Goal: Task Accomplishment & Management: Complete application form

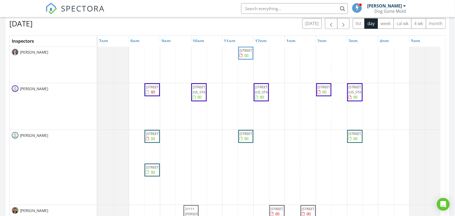
scroll to position [495, 464]
click at [340, 26] on span "button" at bounding box center [343, 24] width 6 height 6
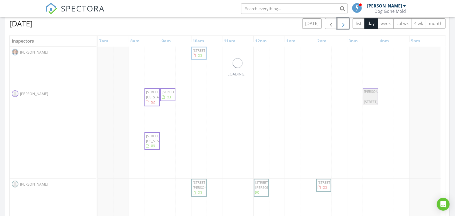
click at [340, 26] on span "button" at bounding box center [343, 24] width 6 height 6
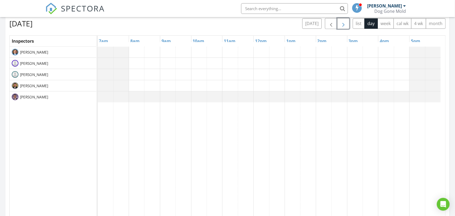
click at [340, 26] on span "button" at bounding box center [343, 24] width 6 height 6
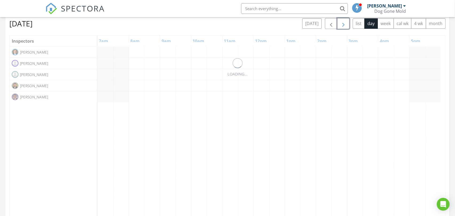
click at [340, 26] on span "button" at bounding box center [343, 24] width 6 height 6
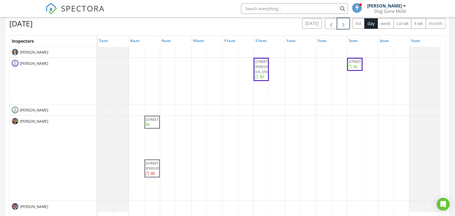
click at [340, 26] on span "button" at bounding box center [343, 24] width 6 height 6
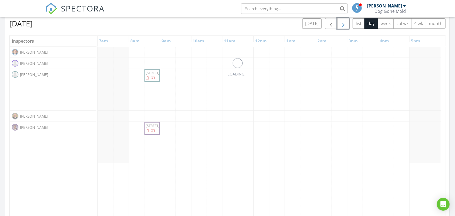
click at [339, 26] on button "button" at bounding box center [343, 23] width 13 height 11
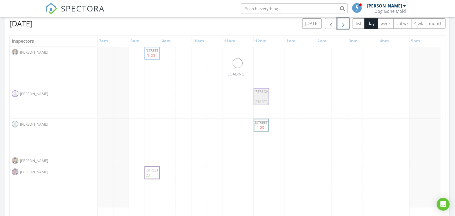
click at [339, 26] on button "button" at bounding box center [343, 23] width 13 height 11
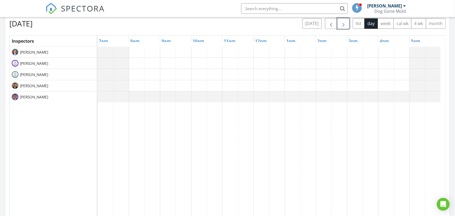
click at [339, 26] on button "button" at bounding box center [343, 23] width 13 height 11
click at [338, 26] on button "button" at bounding box center [343, 23] width 13 height 11
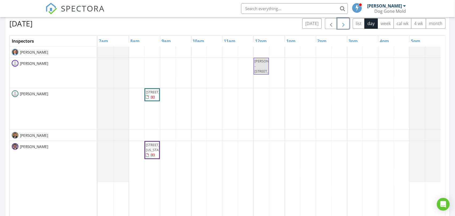
click at [338, 26] on button "button" at bounding box center [343, 23] width 13 height 11
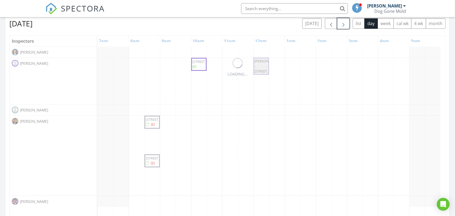
click at [338, 26] on button "button" at bounding box center [343, 23] width 13 height 11
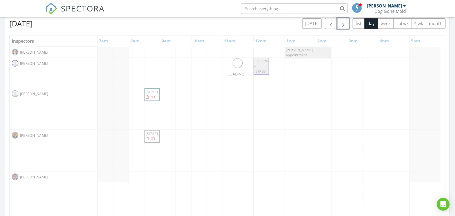
click at [338, 26] on button "button" at bounding box center [343, 23] width 13 height 11
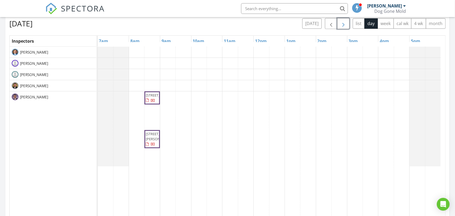
click at [338, 26] on button "button" at bounding box center [343, 23] width 13 height 11
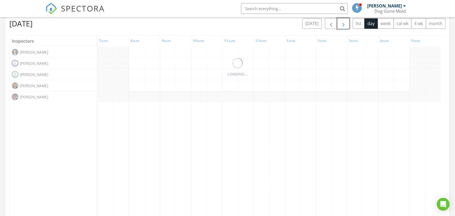
click at [338, 26] on button "button" at bounding box center [343, 23] width 13 height 11
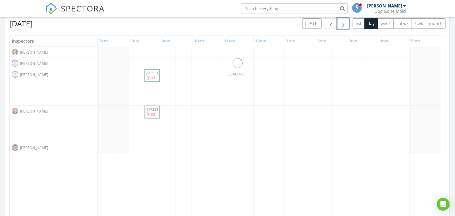
click at [338, 26] on button "button" at bounding box center [343, 23] width 13 height 11
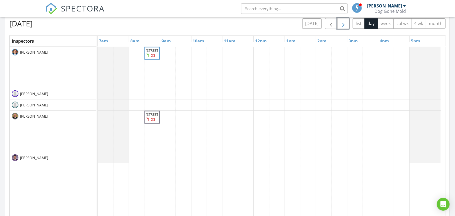
click at [338, 26] on button "button" at bounding box center [343, 23] width 13 height 11
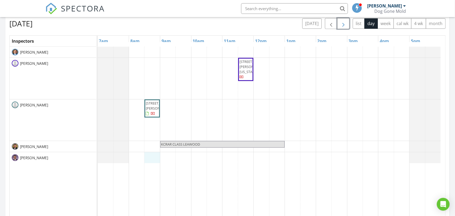
click at [148, 158] on div "9623 N Wayne Ave, Kansas City 64155 9001 Newton Dr, Overland Park 66212 KCRAR C…" at bounding box center [271, 150] width 347 height 206
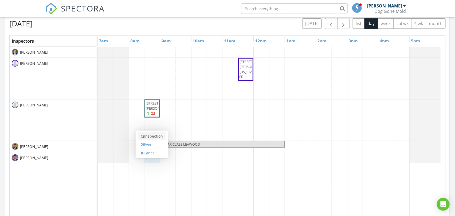
click at [152, 135] on link "Inspection" at bounding box center [151, 136] width 27 height 9
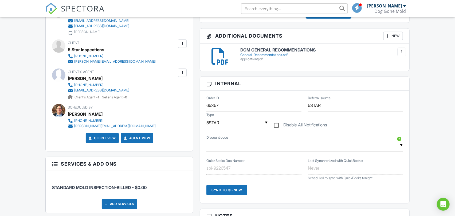
scroll to position [148, 0]
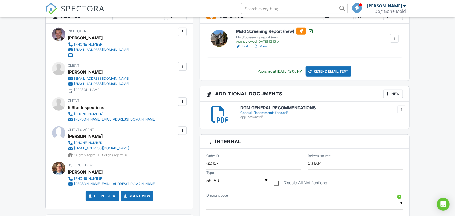
click at [264, 45] on link "View" at bounding box center [260, 46] width 14 height 5
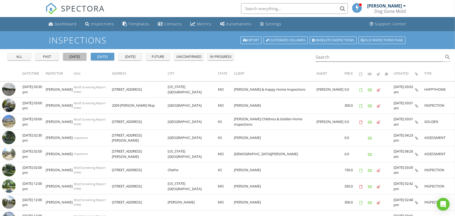
click at [70, 53] on button "yesterday" at bounding box center [74, 56] width 23 height 7
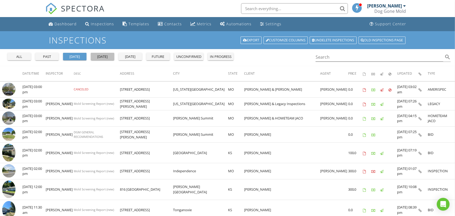
click at [100, 55] on div "[DATE]" at bounding box center [102, 56] width 19 height 5
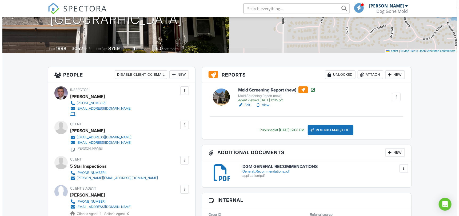
scroll to position [118, 0]
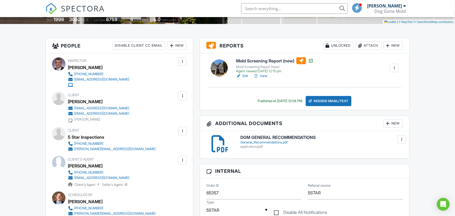
click at [183, 95] on div at bounding box center [182, 95] width 5 height 5
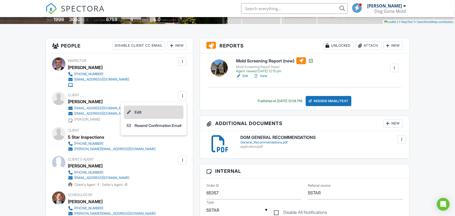
click at [139, 111] on li "Edit" at bounding box center [154, 112] width 60 height 13
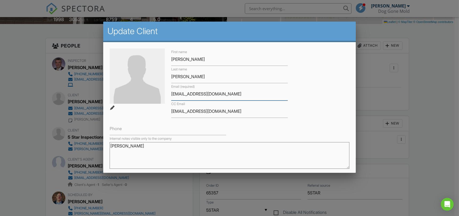
click at [177, 94] on input "mickemcgu@yahoo.com" at bounding box center [229, 94] width 117 height 13
click at [236, 93] on input "mikemcgu@yahoo.com" at bounding box center [229, 94] width 117 height 13
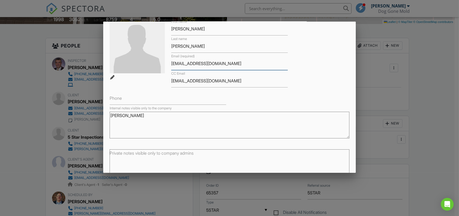
scroll to position [58, 0]
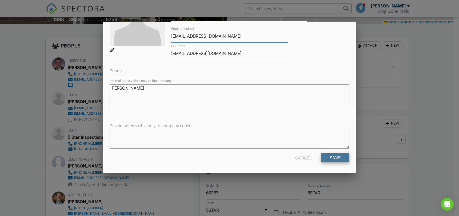
type input "mikemcgu@yahoo.com"
click at [331, 156] on input "Save" at bounding box center [335, 158] width 28 height 10
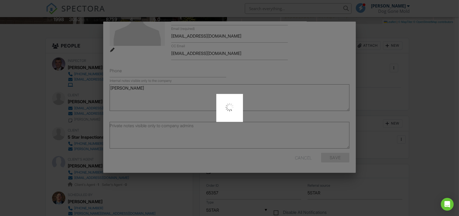
click at [14, 112] on div at bounding box center [229, 108] width 459 height 216
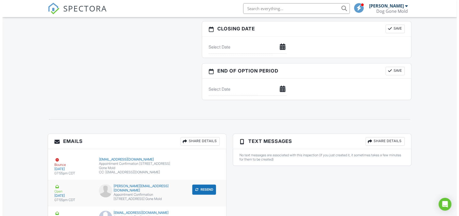
scroll to position [652, 0]
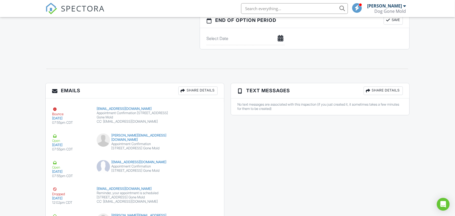
click at [188, 90] on div "Share Details" at bounding box center [197, 90] width 39 height 9
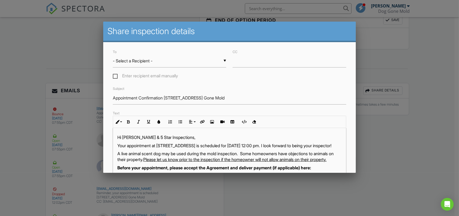
drag, startPoint x: 116, startPoint y: 77, endPoint x: 129, endPoint y: 65, distance: 18.1
click at [116, 77] on label "Enter recipient email manually" at bounding box center [145, 76] width 65 height 7
click at [116, 77] on input "Enter recipient email manually" at bounding box center [114, 76] width 3 height 3
checkbox input "true"
click at [130, 65] on input "To" at bounding box center [169, 60] width 113 height 13
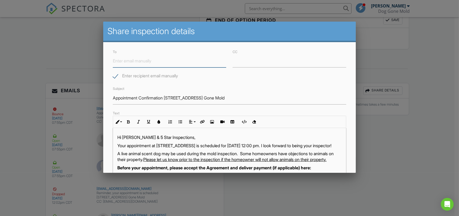
paste input "[EMAIL_ADDRESS][DOMAIN_NAME]"
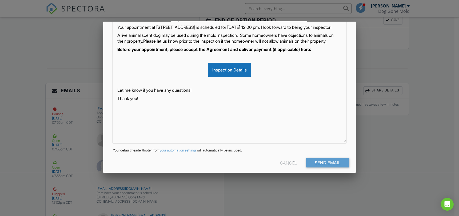
scroll to position [0, 0]
type input "[EMAIL_ADDRESS][DOMAIN_NAME]"
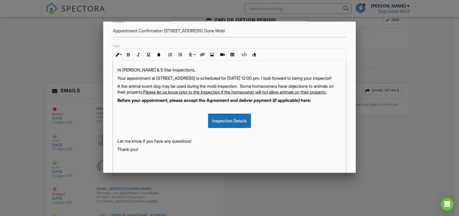
scroll to position [118, 0]
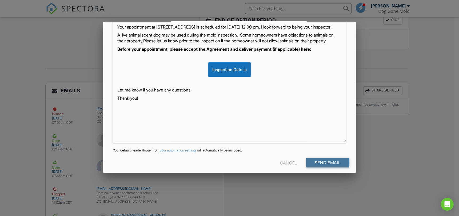
click at [319, 163] on input "Send Email" at bounding box center [327, 163] width 43 height 10
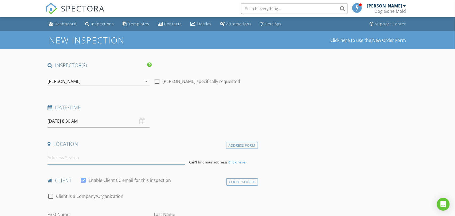
click at [86, 161] on input at bounding box center [115, 157] width 137 height 13
paste input "14312 Bond St"
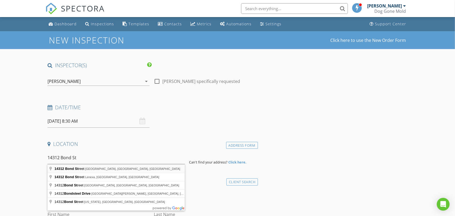
type input "[STREET_ADDRESS]"
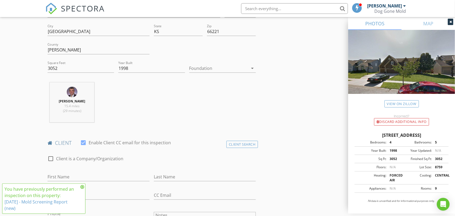
scroll to position [148, 0]
drag, startPoint x: 239, startPoint y: 143, endPoint x: 348, endPoint y: 147, distance: 109.5
click at [239, 142] on div "Client Search" at bounding box center [241, 143] width 31 height 7
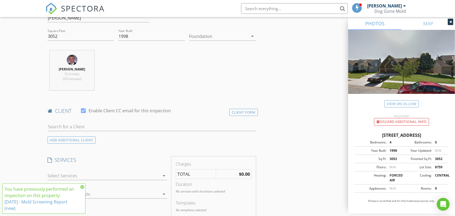
scroll to position [207, 0]
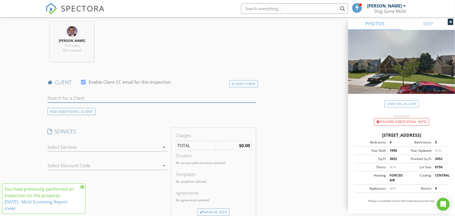
click at [136, 99] on input "text" at bounding box center [151, 98] width 208 height 9
paste input "[PERSON_NAME]"
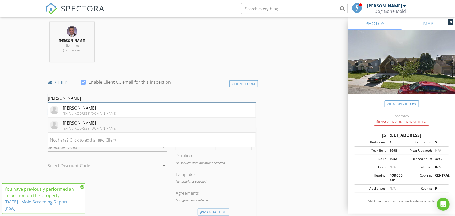
type input "[PERSON_NAME]"
click at [87, 125] on div "[PERSON_NAME]" at bounding box center [90, 123] width 54 height 6
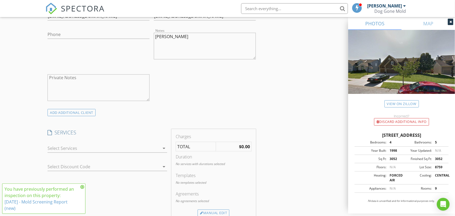
scroll to position [385, 0]
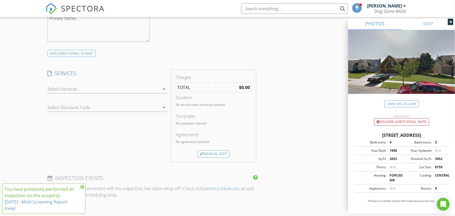
click at [145, 90] on div at bounding box center [103, 89] width 112 height 9
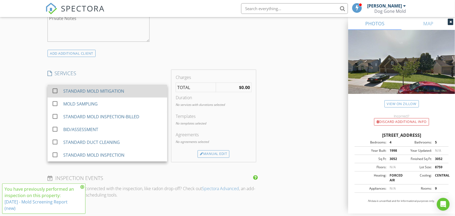
click at [107, 93] on div "STANDARD MOLD MITIGATION" at bounding box center [93, 91] width 61 height 6
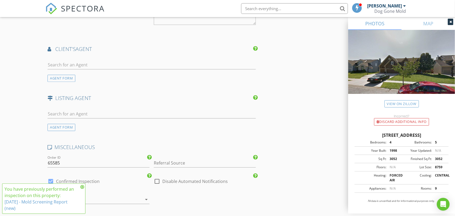
scroll to position [711, 0]
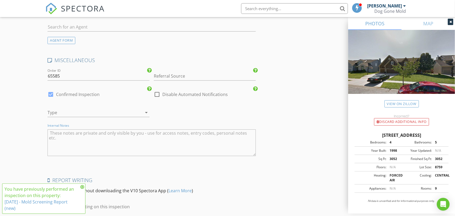
click at [104, 142] on textarea "Internal Notes" at bounding box center [151, 142] width 208 height 27
paste textarea "DUCTS DGM NO DUMP"
type textarea "DUCTS DGM NO DUMP"
click at [100, 114] on div at bounding box center [90, 112] width 87 height 9
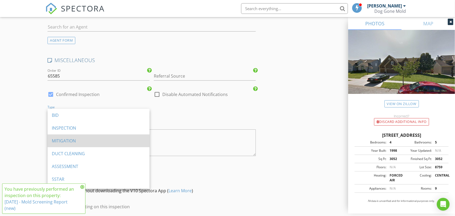
click at [66, 140] on div "MITIGATION" at bounding box center [98, 141] width 93 height 6
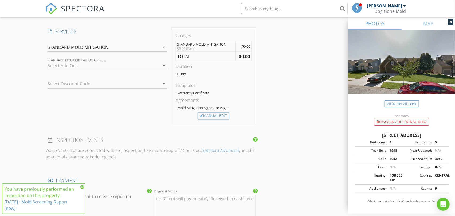
scroll to position [385, 0]
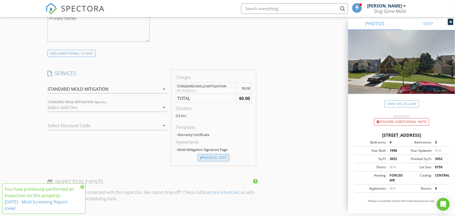
click at [209, 158] on div "Manual Edit" at bounding box center [213, 157] width 32 height 7
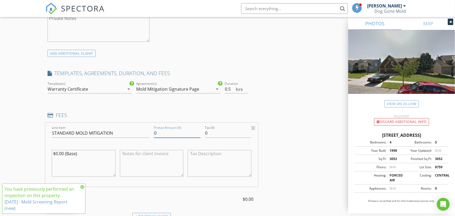
drag, startPoint x: 136, startPoint y: 128, endPoint x: 129, endPoint y: 127, distance: 6.5
click at [129, 127] on div "Line Item STANDARD MOLD MITIGATION Pretax Amount ($) 0 Tax ($) 0 $0.00 (Base)" at bounding box center [151, 155] width 212 height 64
click at [170, 132] on input "0" at bounding box center [177, 133] width 47 height 9
click at [169, 132] on input "0" at bounding box center [177, 133] width 47 height 9
drag, startPoint x: 161, startPoint y: 134, endPoint x: 142, endPoint y: 134, distance: 18.7
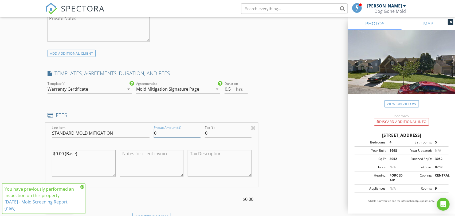
click at [142, 134] on div "Line Item STANDARD MOLD MITIGATION Pretax Amount ($) 0 Tax ($) 0 $0.00 (Base)" at bounding box center [151, 155] width 212 height 64
type input "2980"
click at [35, 123] on div "New Inspection Click here to use the New Order Form INSPECTOR(S) check_box_outl…" at bounding box center [227, 143] width 455 height 995
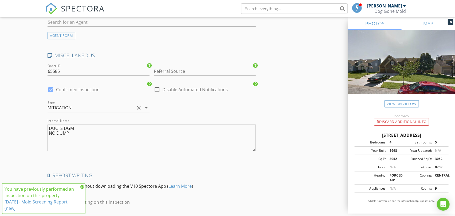
scroll to position [810, 0]
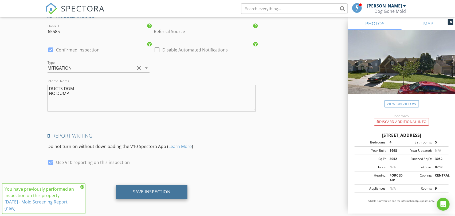
click at [154, 193] on div "Save Inspection" at bounding box center [152, 191] width 38 height 5
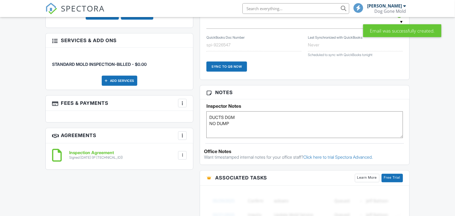
drag, startPoint x: 232, startPoint y: 121, endPoint x: 158, endPoint y: 109, distance: 75.1
click at [158, 109] on div "All emails and texts are disabled for this inspection! All emails and texts hav…" at bounding box center [227, 46] width 370 height 550
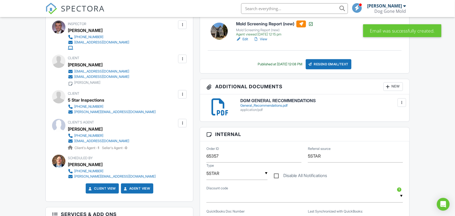
scroll to position [178, 0]
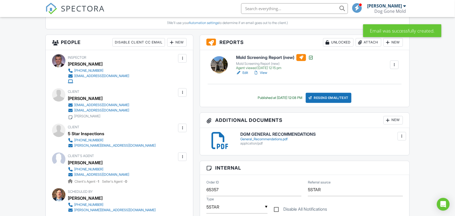
click at [265, 73] on link "View" at bounding box center [260, 72] width 14 height 5
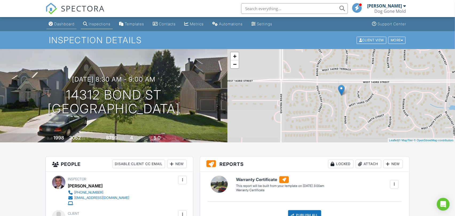
click at [72, 24] on div "Dashboard" at bounding box center [64, 24] width 20 height 5
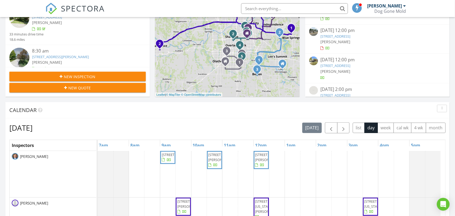
scroll to position [178, 0]
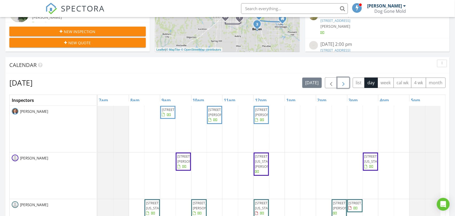
click at [340, 84] on span "button" at bounding box center [343, 83] width 6 height 6
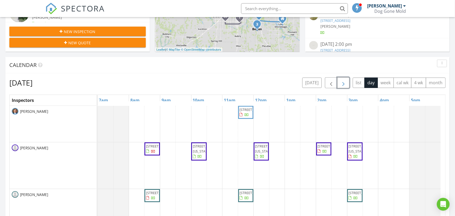
click at [340, 83] on span "button" at bounding box center [343, 83] width 6 height 6
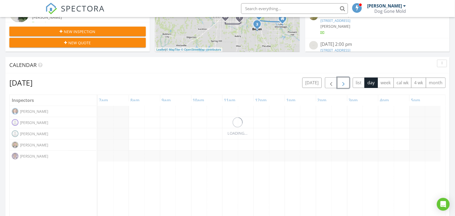
click at [340, 83] on span "button" at bounding box center [343, 83] width 6 height 6
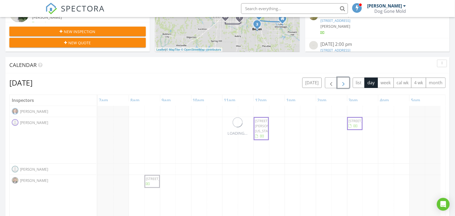
click at [340, 83] on span "button" at bounding box center [343, 83] width 6 height 6
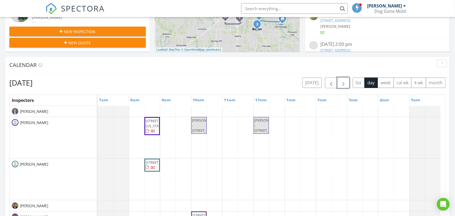
click at [340, 83] on span "button" at bounding box center [343, 83] width 6 height 6
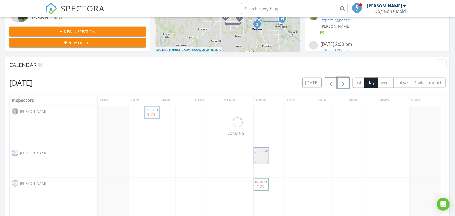
click at [340, 83] on span "button" at bounding box center [343, 83] width 6 height 6
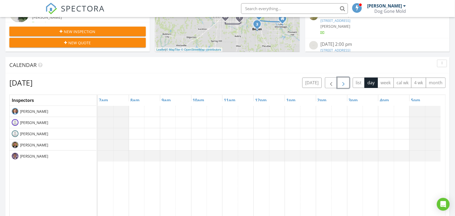
click at [340, 83] on span "button" at bounding box center [343, 83] width 6 height 6
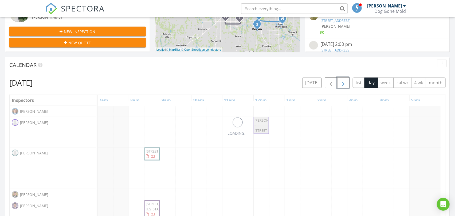
click at [340, 83] on span "button" at bounding box center [343, 83] width 6 height 6
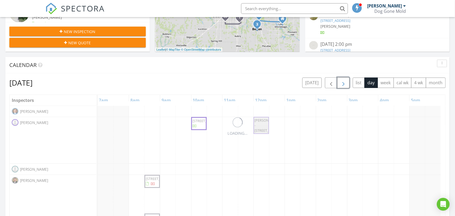
click at [340, 83] on span "button" at bounding box center [343, 83] width 6 height 6
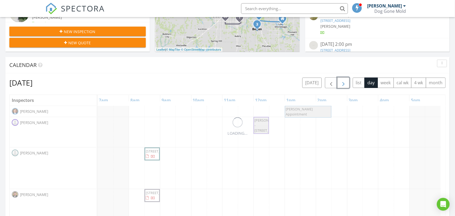
click at [341, 84] on span "button" at bounding box center [343, 83] width 6 height 6
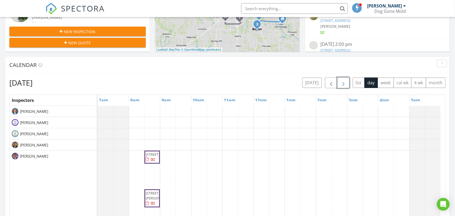
click at [341, 84] on span "button" at bounding box center [343, 83] width 6 height 6
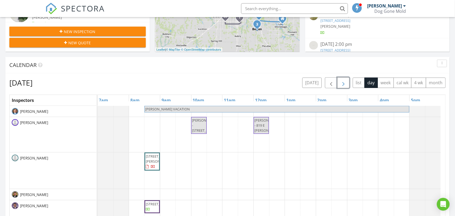
click at [341, 84] on span "button" at bounding box center [343, 83] width 6 height 6
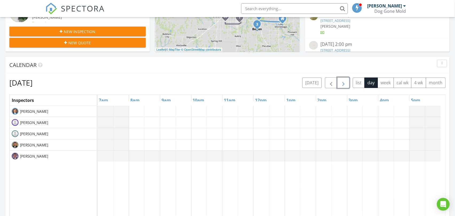
click at [341, 84] on span "button" at bounding box center [343, 83] width 6 height 6
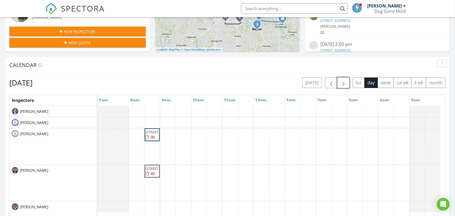
click at [341, 84] on span "button" at bounding box center [343, 83] width 6 height 6
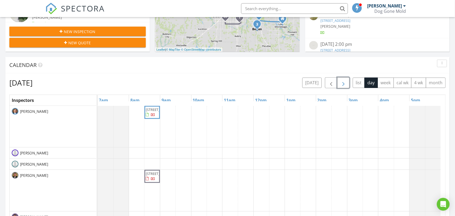
click at [341, 84] on span "button" at bounding box center [343, 83] width 6 height 6
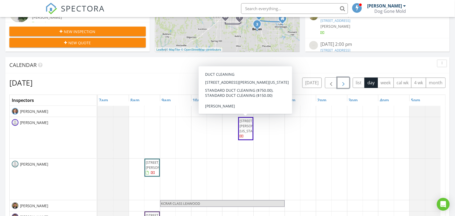
scroll to position [207, 0]
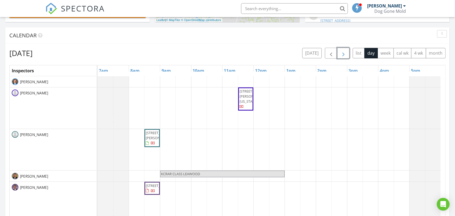
click at [194, 98] on div "9623 N Wayne Ave, Kansas City 64155 9001 Newton Dr, Overland Park 66212 KCRAR C…" at bounding box center [271, 179] width 347 height 206
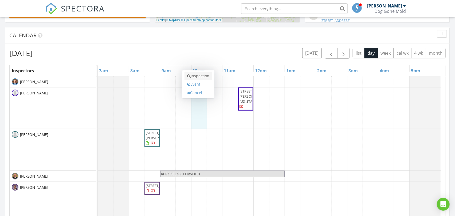
click at [196, 76] on link "Inspection" at bounding box center [197, 76] width 27 height 9
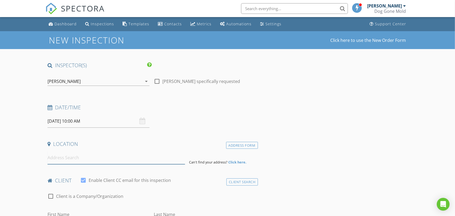
click at [66, 159] on input at bounding box center [115, 157] width 137 height 13
paste input "[PERSON_NAME] - [STREET_ADDRESS]"
type input "[PERSON_NAME] - [STREET_ADDRESS]"
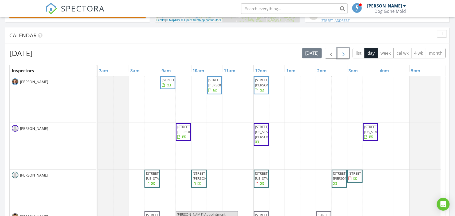
click at [342, 55] on span "button" at bounding box center [343, 53] width 6 height 6
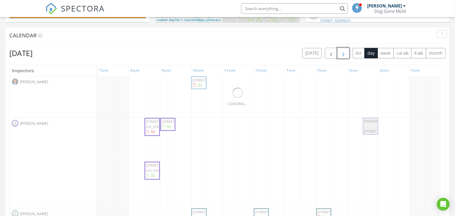
click at [341, 55] on span "button" at bounding box center [343, 53] width 6 height 6
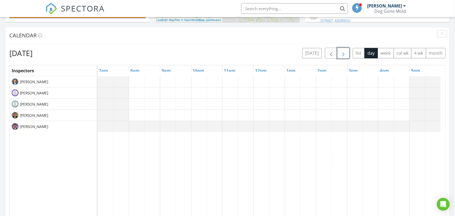
click at [341, 55] on span "button" at bounding box center [343, 53] width 6 height 6
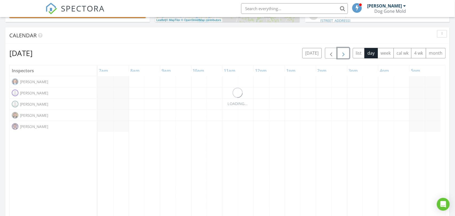
click at [341, 55] on span "button" at bounding box center [343, 53] width 6 height 6
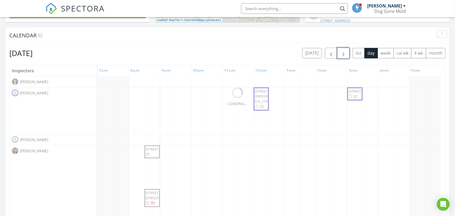
click at [341, 55] on span "button" at bounding box center [343, 53] width 6 height 6
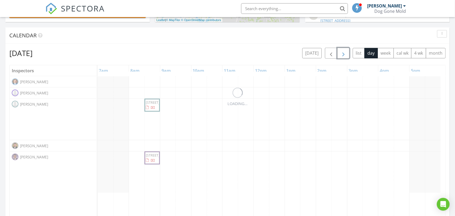
click at [341, 55] on span "button" at bounding box center [343, 53] width 6 height 6
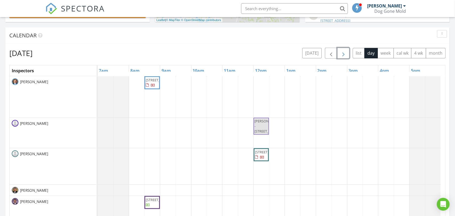
click at [341, 55] on span "button" at bounding box center [343, 53] width 6 height 6
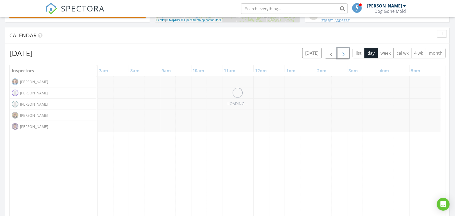
click at [341, 55] on span "button" at bounding box center [343, 53] width 6 height 6
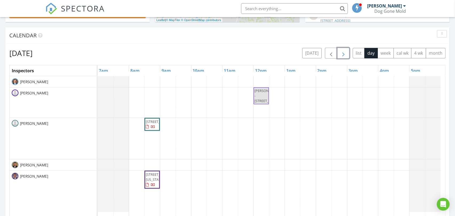
click at [341, 55] on span "button" at bounding box center [343, 53] width 6 height 6
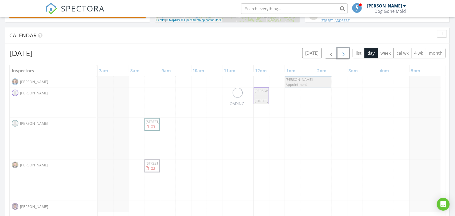
click at [341, 55] on span "button" at bounding box center [343, 53] width 6 height 6
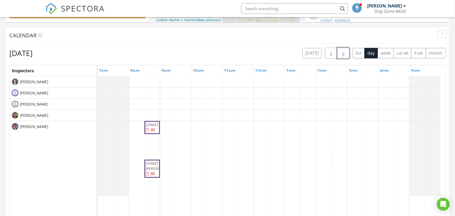
click at [340, 55] on span "button" at bounding box center [343, 53] width 6 height 6
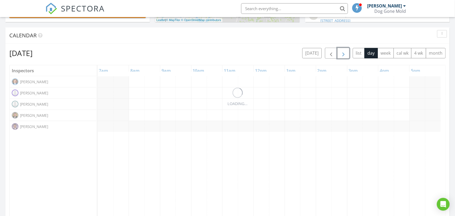
click at [340, 55] on span "button" at bounding box center [343, 53] width 6 height 6
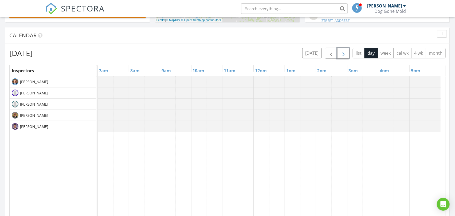
click at [340, 55] on span "button" at bounding box center [343, 53] width 6 height 6
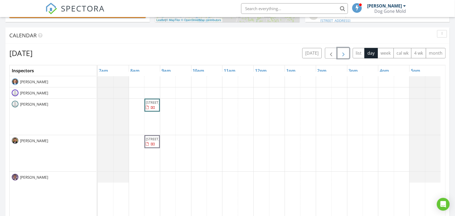
click at [340, 55] on span "button" at bounding box center [343, 53] width 6 height 6
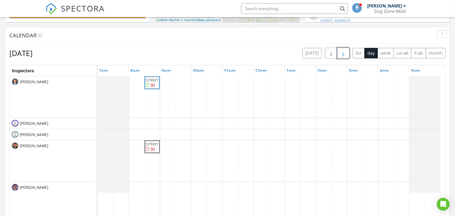
click at [340, 55] on span "button" at bounding box center [343, 53] width 6 height 6
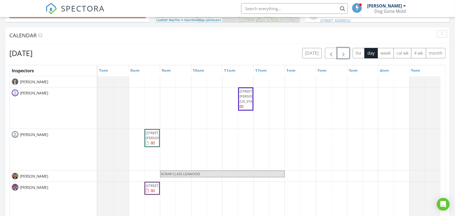
click at [195, 95] on div "9623 N Wayne Ave, Kansas City 64155 9001 Newton Dr, Overland Park 66212 KCRAR C…" at bounding box center [271, 179] width 347 height 206
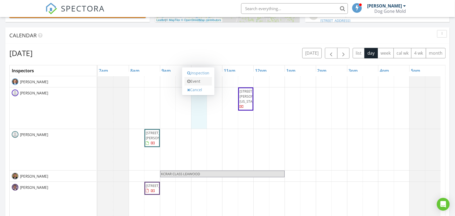
click at [196, 80] on link "Event" at bounding box center [197, 81] width 27 height 9
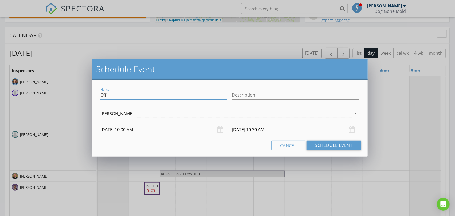
drag, startPoint x: 145, startPoint y: 96, endPoint x: 76, endPoint y: 90, distance: 69.7
click at [75, 90] on div "Schedule Event Name Off Description Michael Mooney arrow_drop_down 09/17/2025 1…" at bounding box center [227, 108] width 455 height 216
paste input "MICHAEL DUCTS - 14312 Bond St"
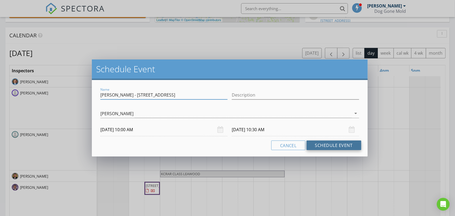
type input "MICHAEL DUCTS - 14312 Bond St"
click at [326, 146] on button "Schedule Event" at bounding box center [333, 146] width 55 height 10
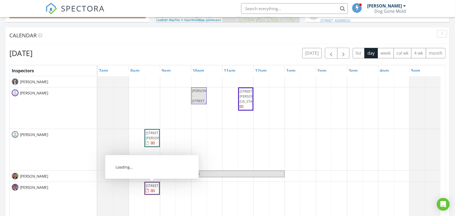
click at [151, 188] on span "14312 Bond St, Overland Park 66221" at bounding box center [161, 185] width 30 height 5
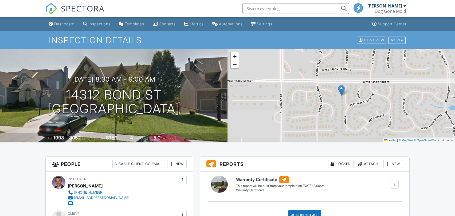
click at [182, 212] on div at bounding box center [182, 214] width 5 height 5
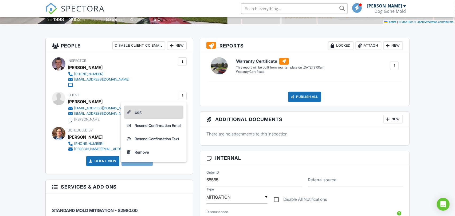
click at [140, 111] on li "Edit" at bounding box center [154, 112] width 60 height 13
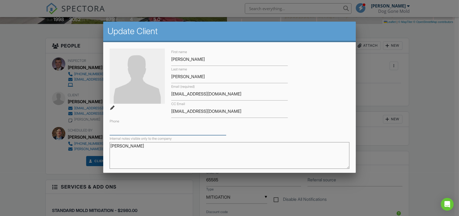
click at [133, 132] on input "Phone" at bounding box center [168, 128] width 117 height 13
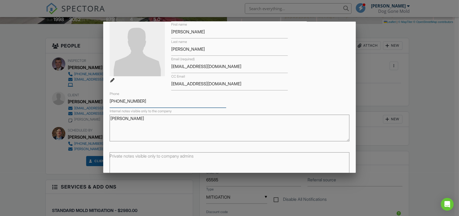
scroll to position [58, 0]
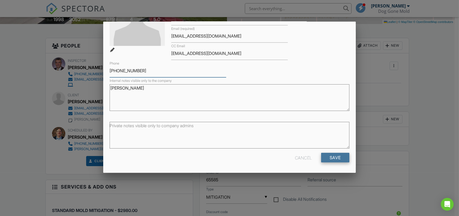
type input "[PHONE_NUMBER]"
click at [332, 158] on input "Save" at bounding box center [335, 158] width 28 height 10
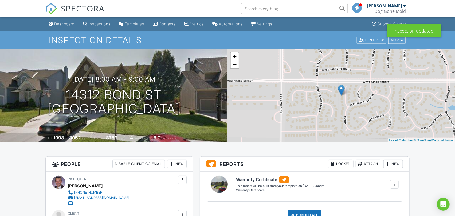
click at [70, 22] on div "Dashboard" at bounding box center [64, 24] width 20 height 5
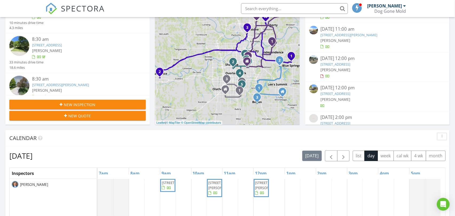
scroll to position [148, 0]
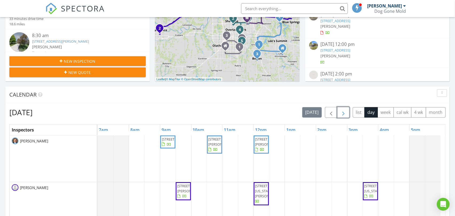
click at [342, 113] on span "button" at bounding box center [343, 112] width 6 height 6
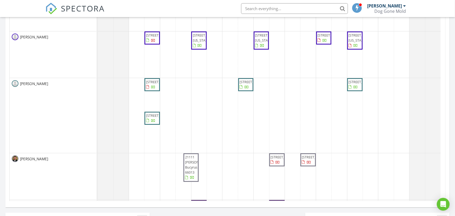
scroll to position [267, 0]
